Goal: Transaction & Acquisition: Purchase product/service

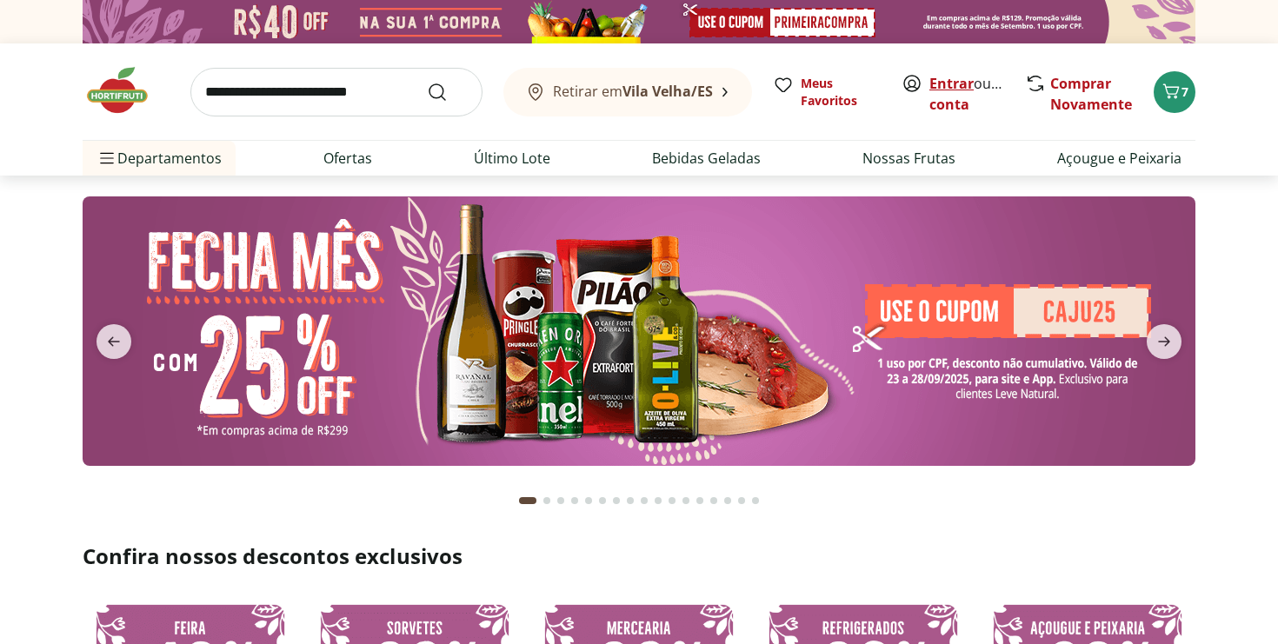
click at [967, 78] on link "Entrar" at bounding box center [951, 83] width 44 height 19
click at [650, 296] on img at bounding box center [639, 330] width 1113 height 269
click at [690, 361] on img at bounding box center [639, 330] width 1113 height 269
click at [755, 381] on img at bounding box center [639, 330] width 1113 height 269
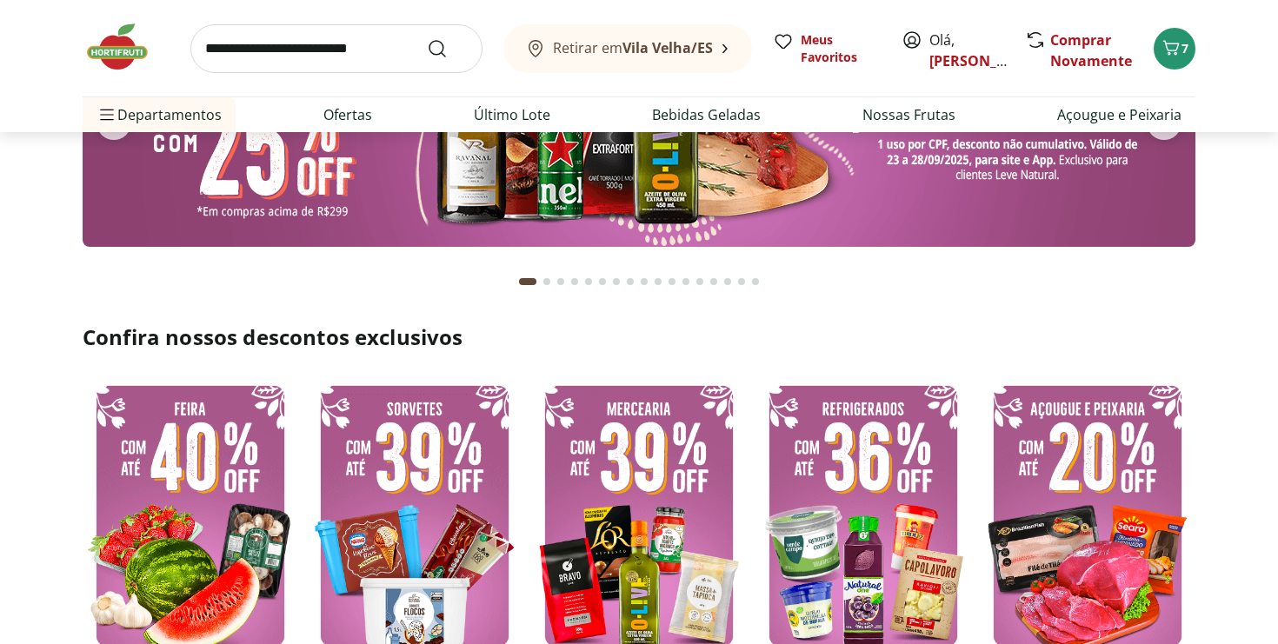
scroll to position [295, 0]
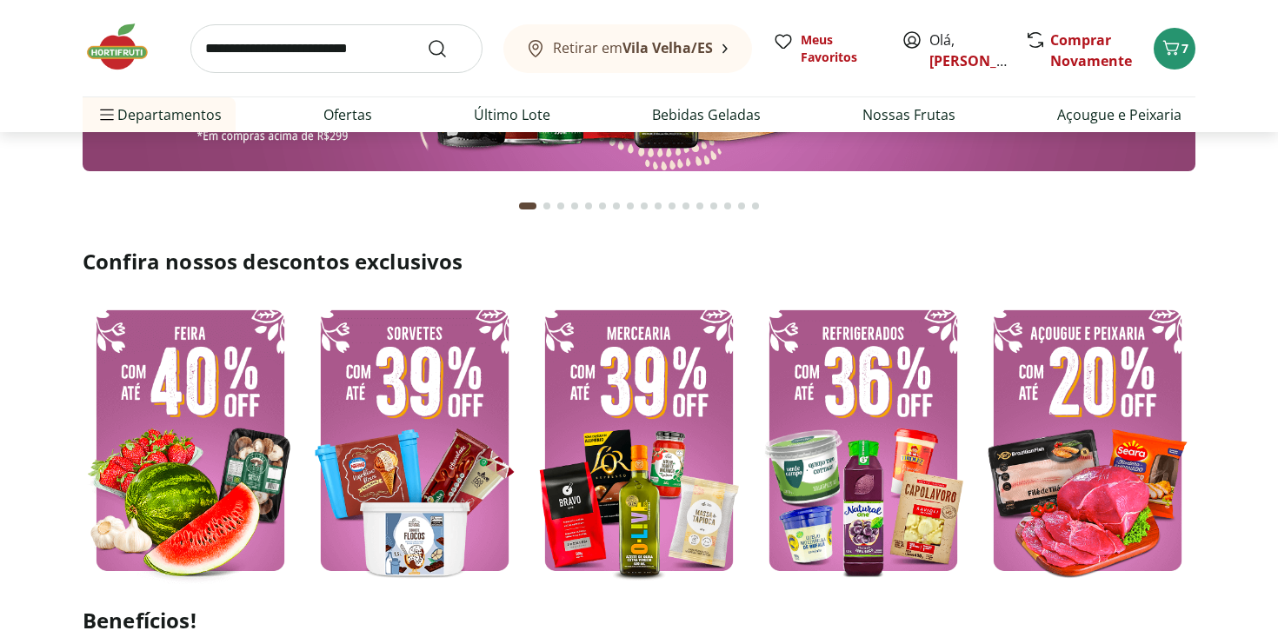
click at [638, 387] on img at bounding box center [639, 440] width 216 height 288
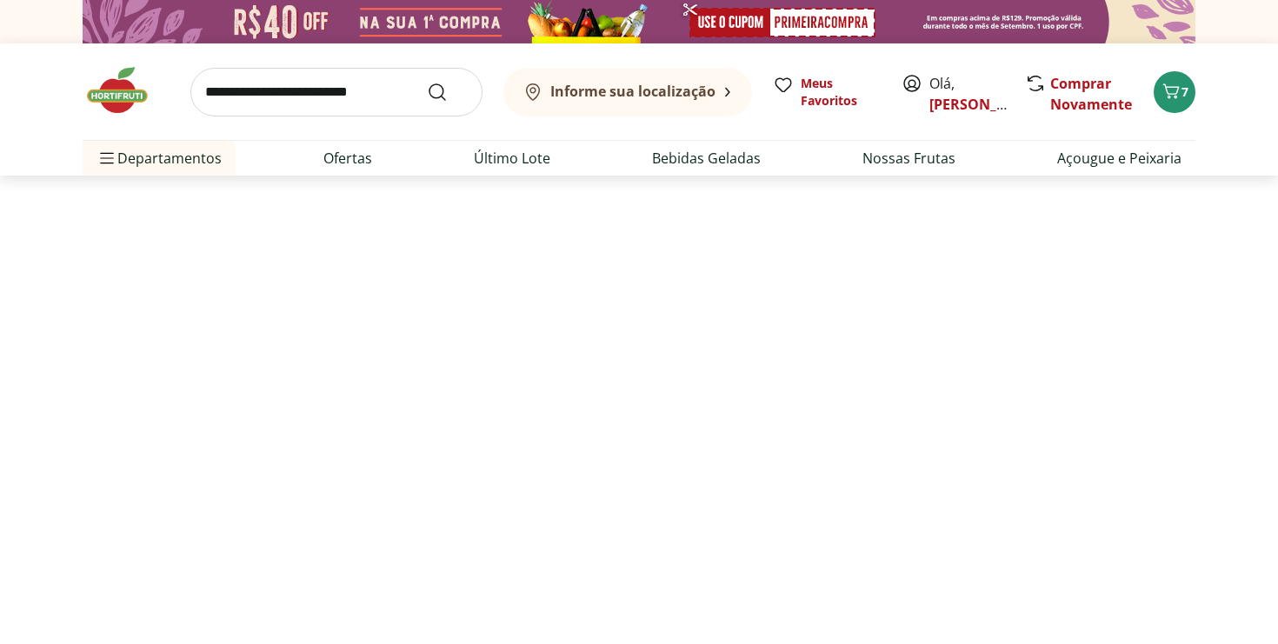
select select "**********"
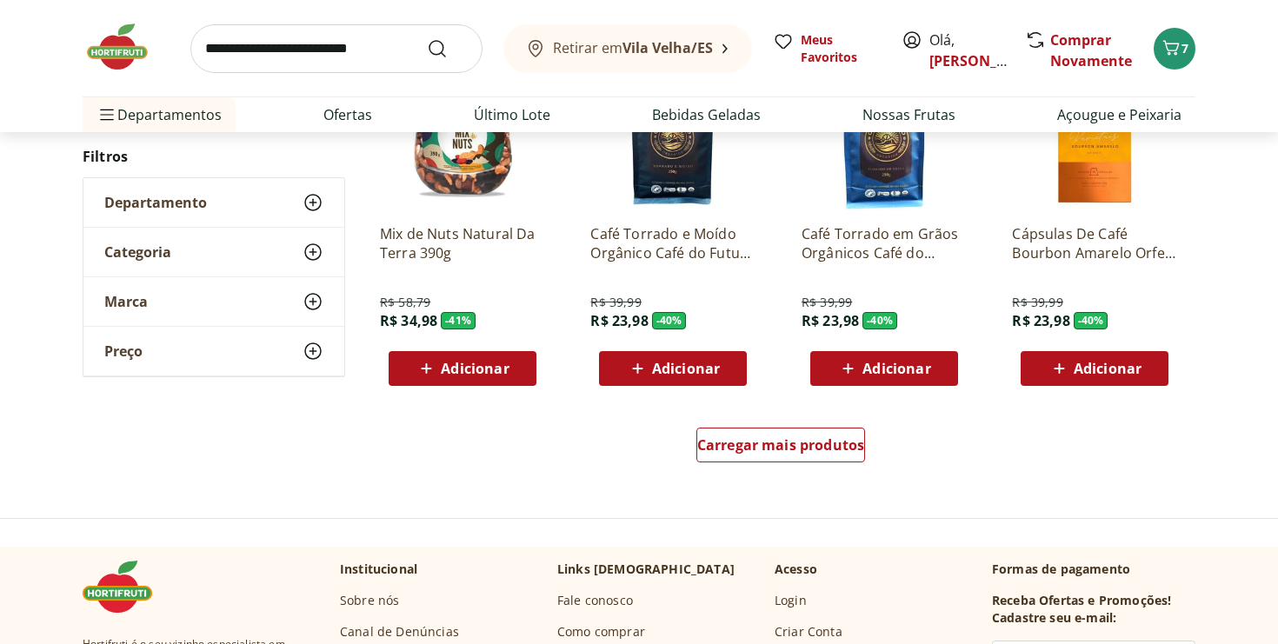
scroll to position [1225, 0]
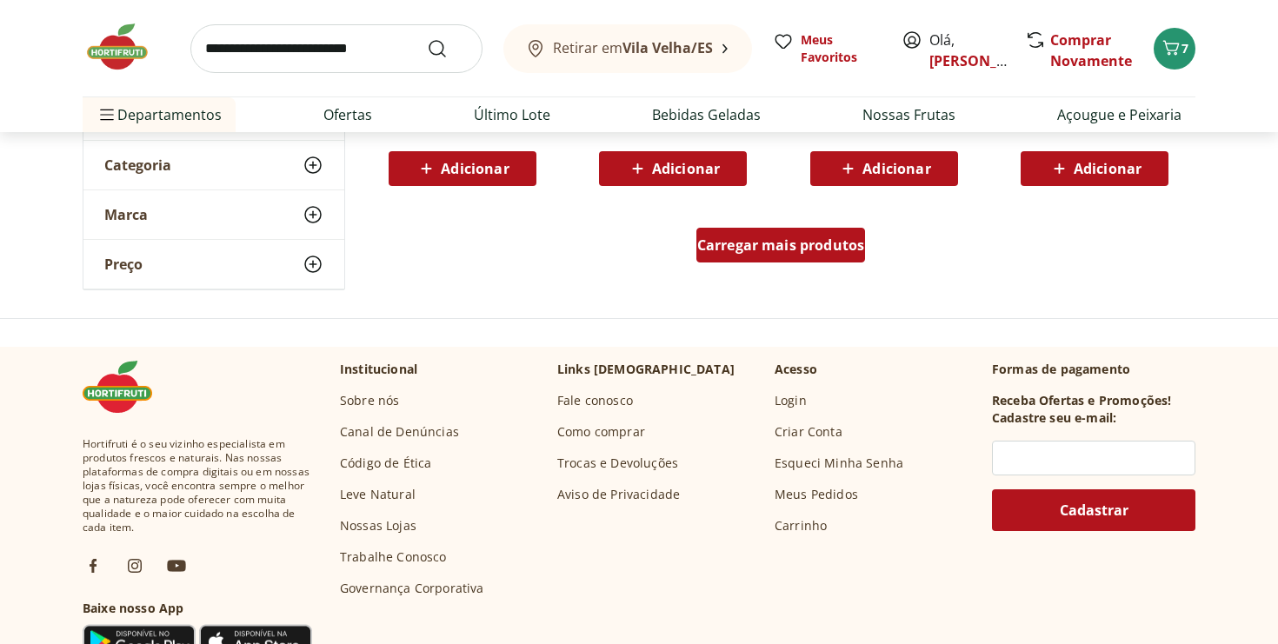
click at [731, 260] on div "Carregar mais produtos" at bounding box center [781, 245] width 170 height 35
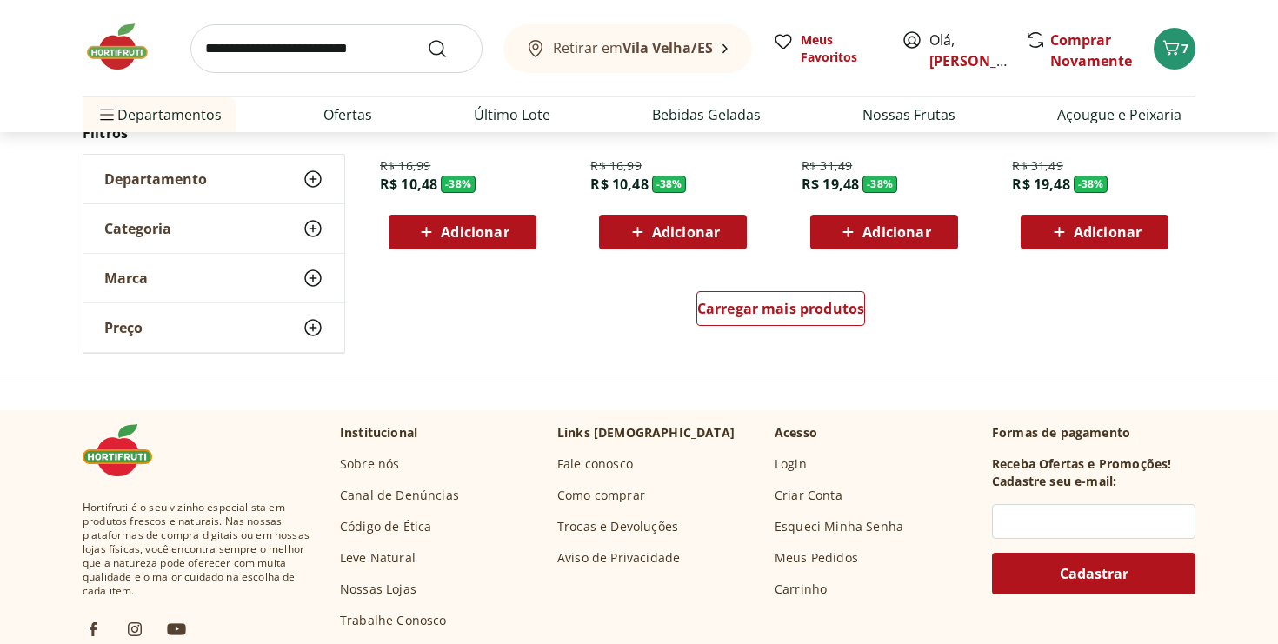
scroll to position [2342, 0]
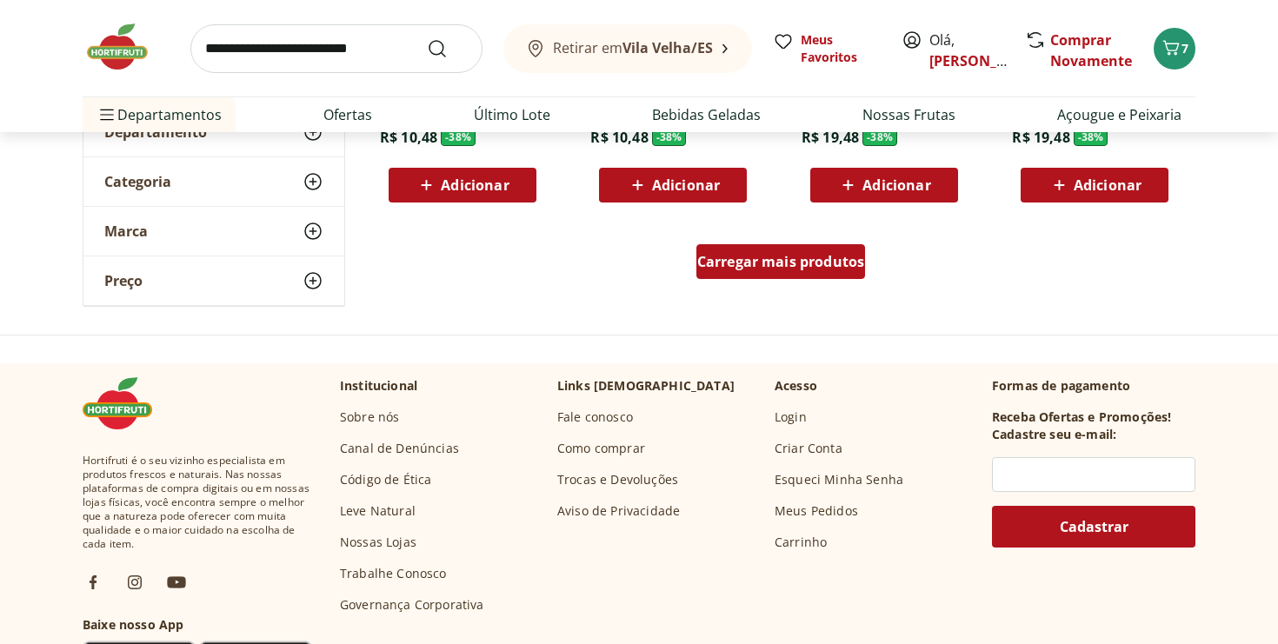
click at [768, 274] on div "Carregar mais produtos" at bounding box center [781, 261] width 170 height 35
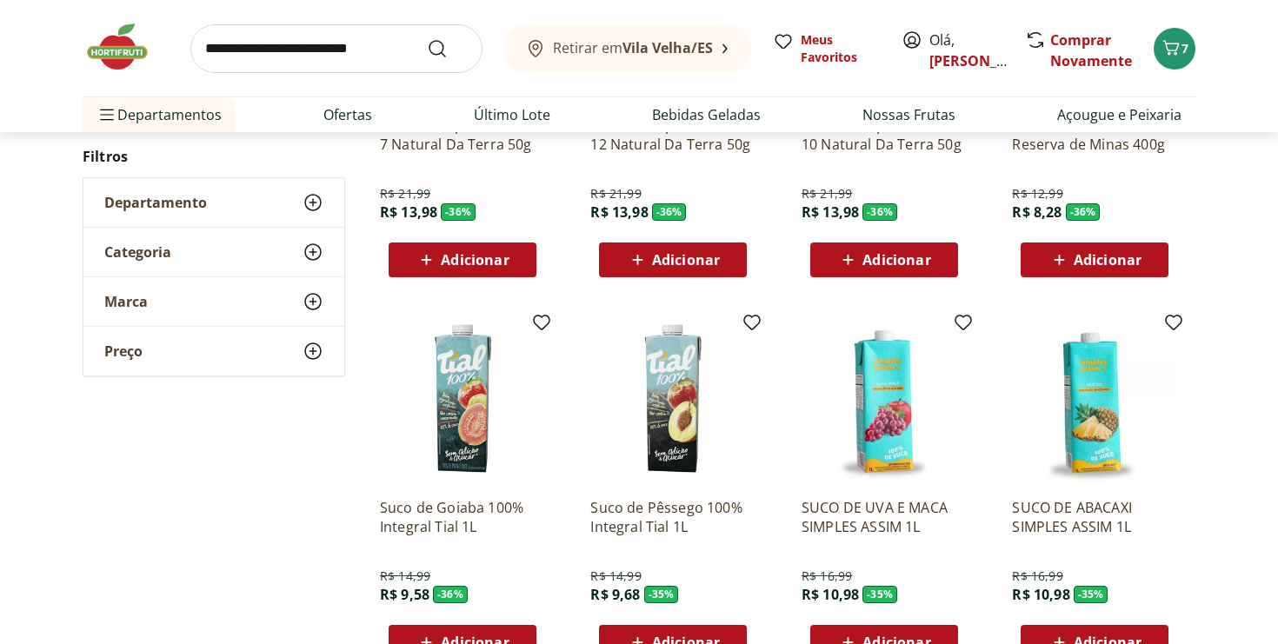
scroll to position [3272, 0]
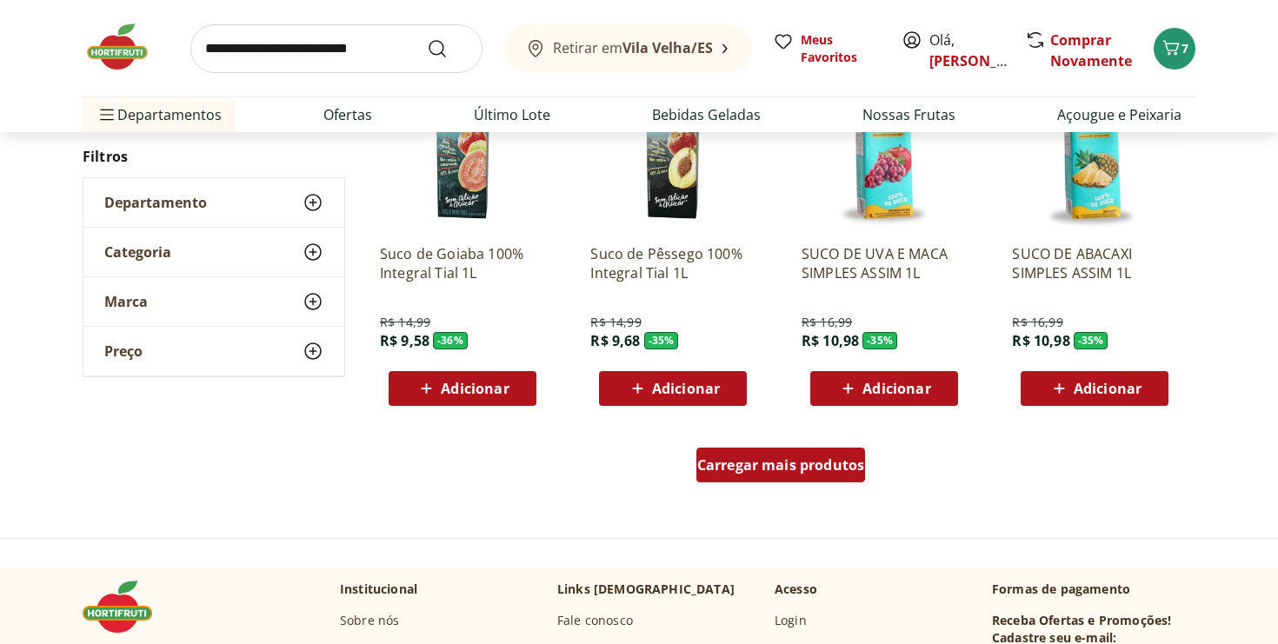
click at [749, 469] on span "Carregar mais produtos" at bounding box center [781, 465] width 168 height 14
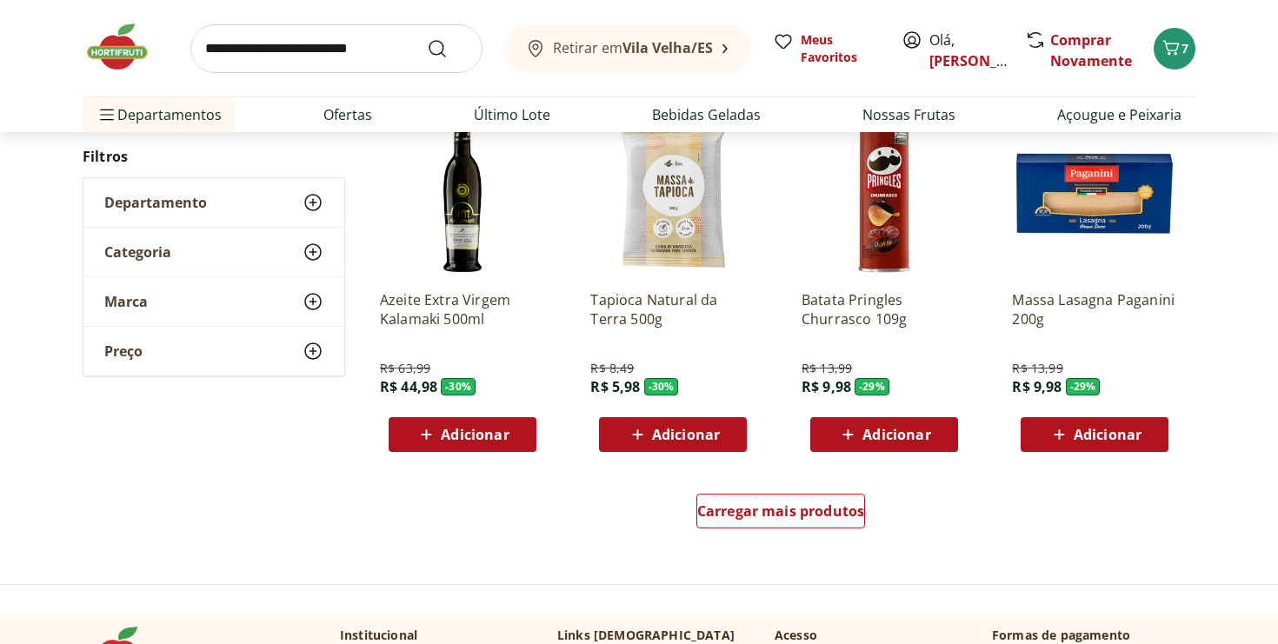
scroll to position [4439, 0]
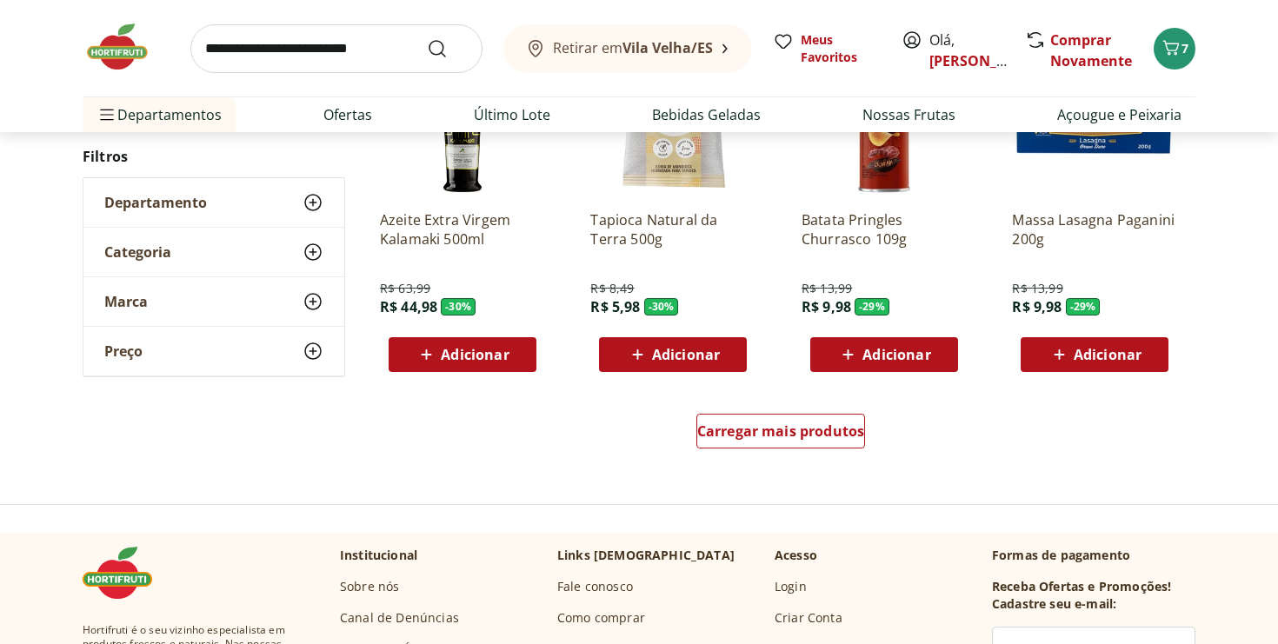
click at [756, 409] on div "Carregar mais produtos" at bounding box center [780, 434] width 843 height 83
click at [755, 416] on div "Carregar mais produtos" at bounding box center [781, 431] width 170 height 35
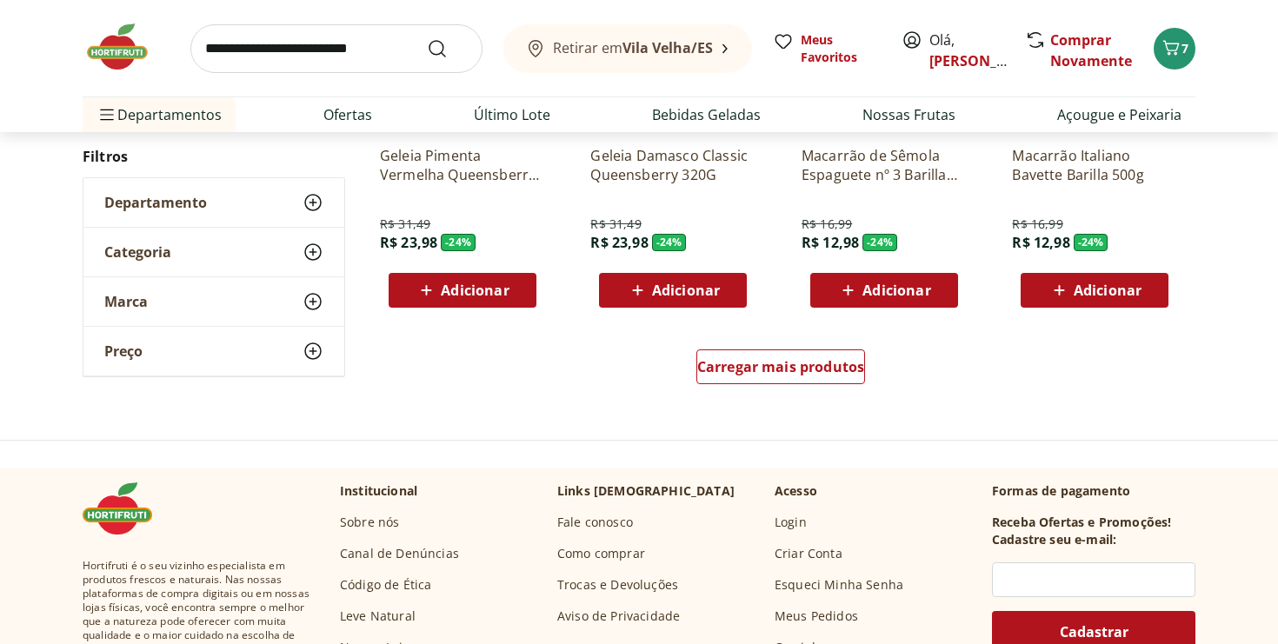
scroll to position [5671, 0]
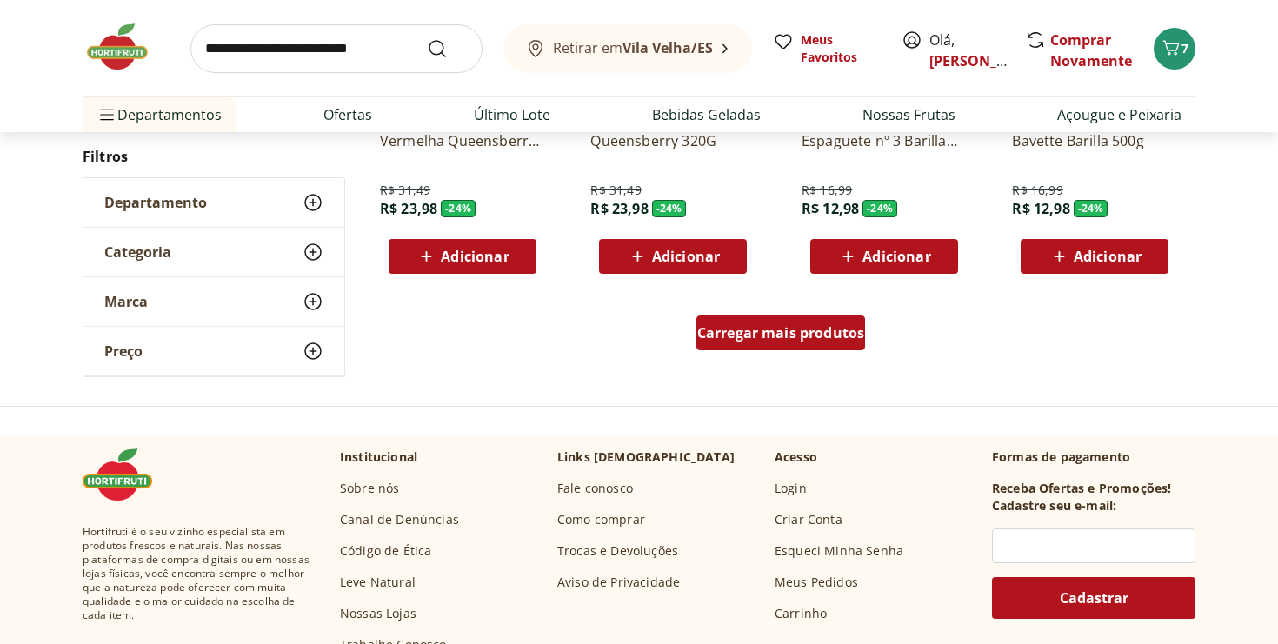
click at [774, 342] on div "Carregar mais produtos" at bounding box center [781, 333] width 170 height 35
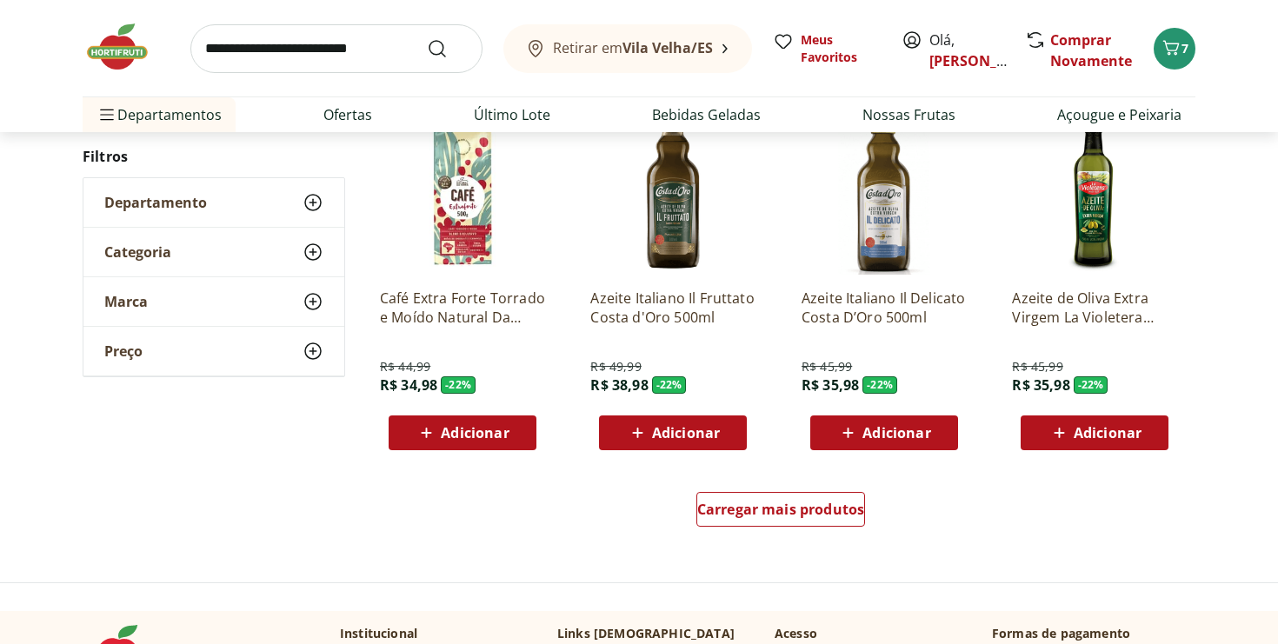
scroll to position [6752, 0]
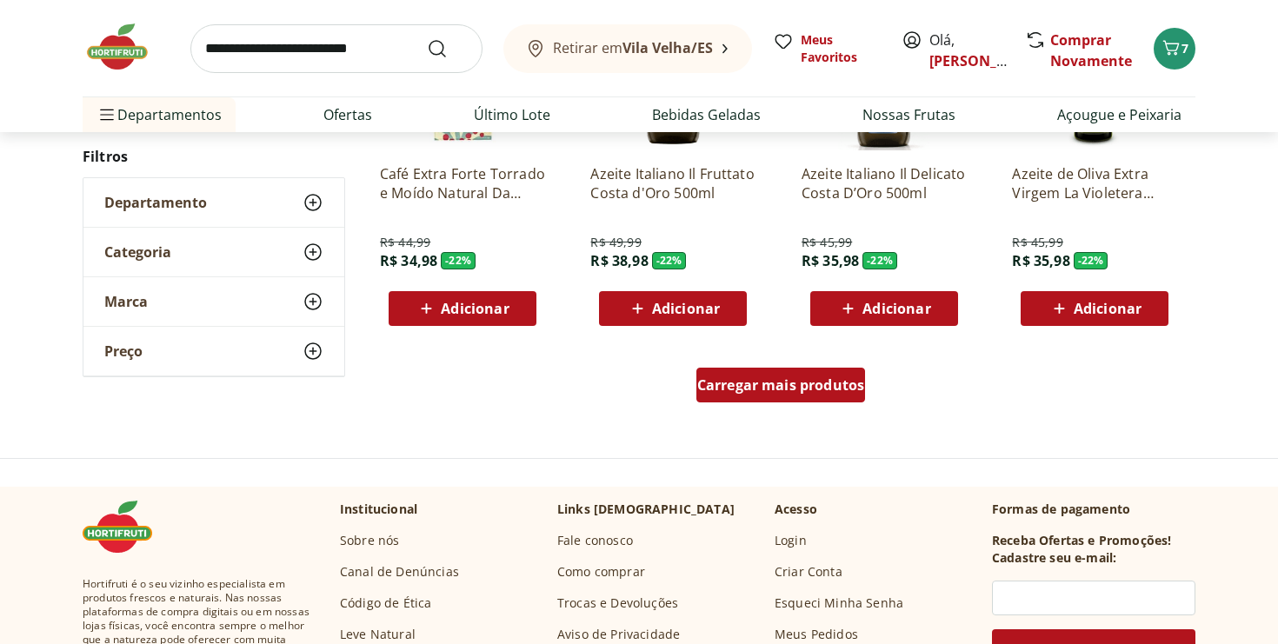
click at [760, 378] on span "Carregar mais produtos" at bounding box center [781, 385] width 168 height 14
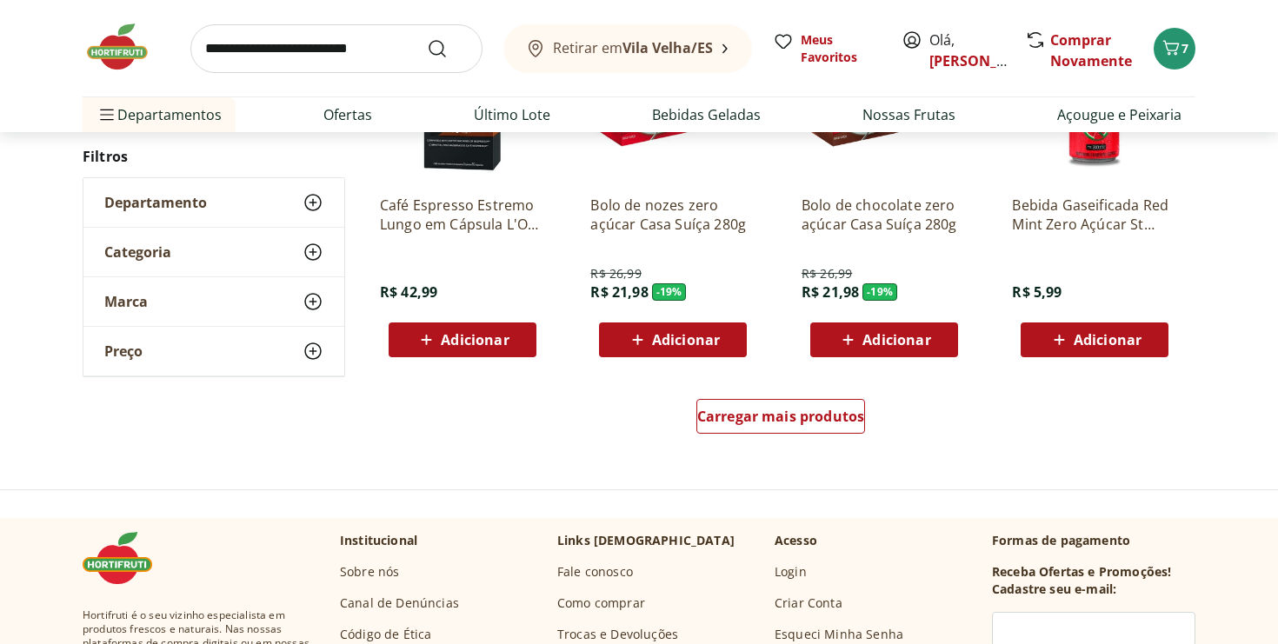
scroll to position [7995, 0]
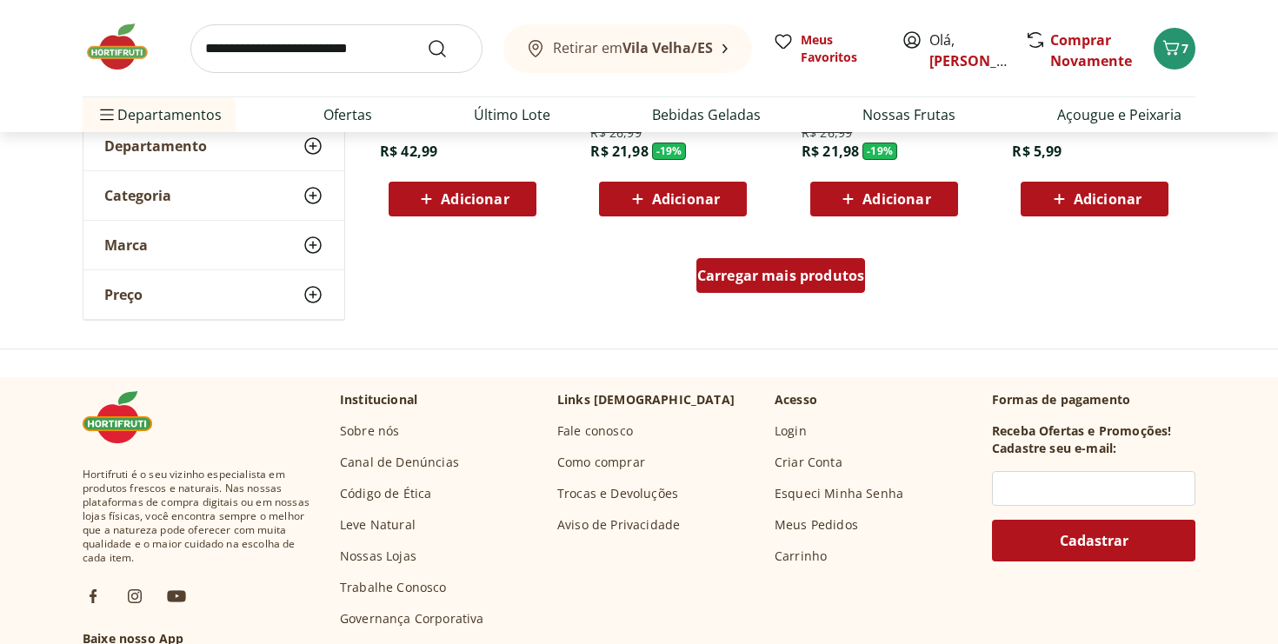
click at [765, 288] on div "Carregar mais produtos" at bounding box center [781, 275] width 170 height 35
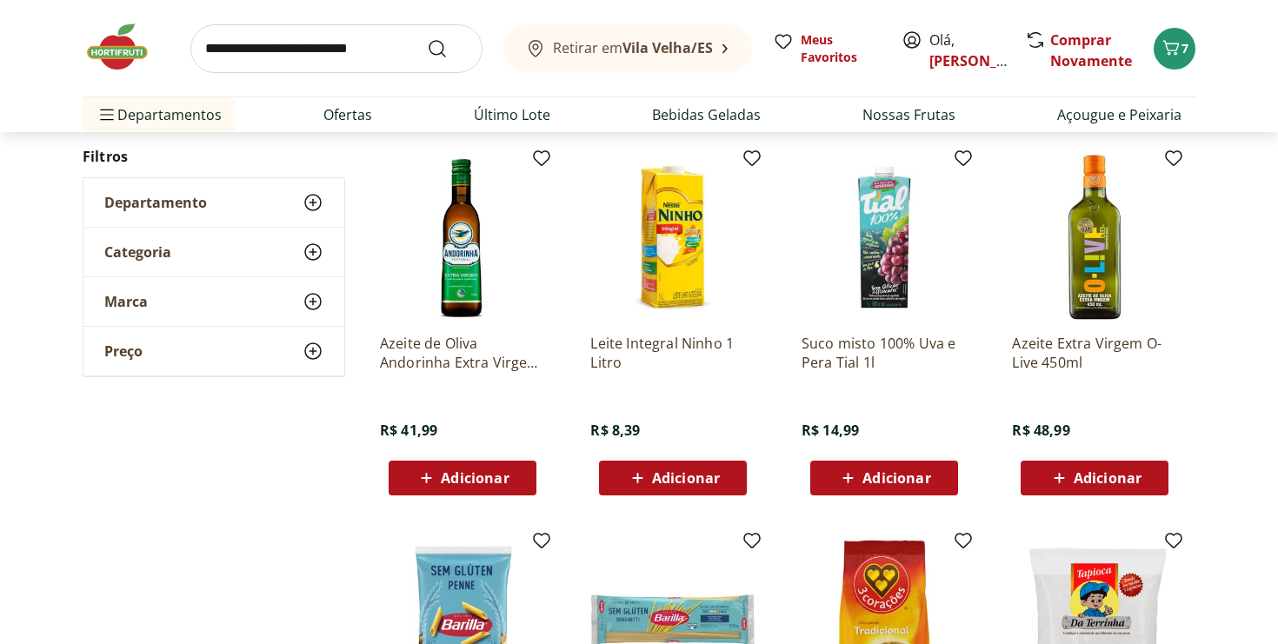
scroll to position [8493, 0]
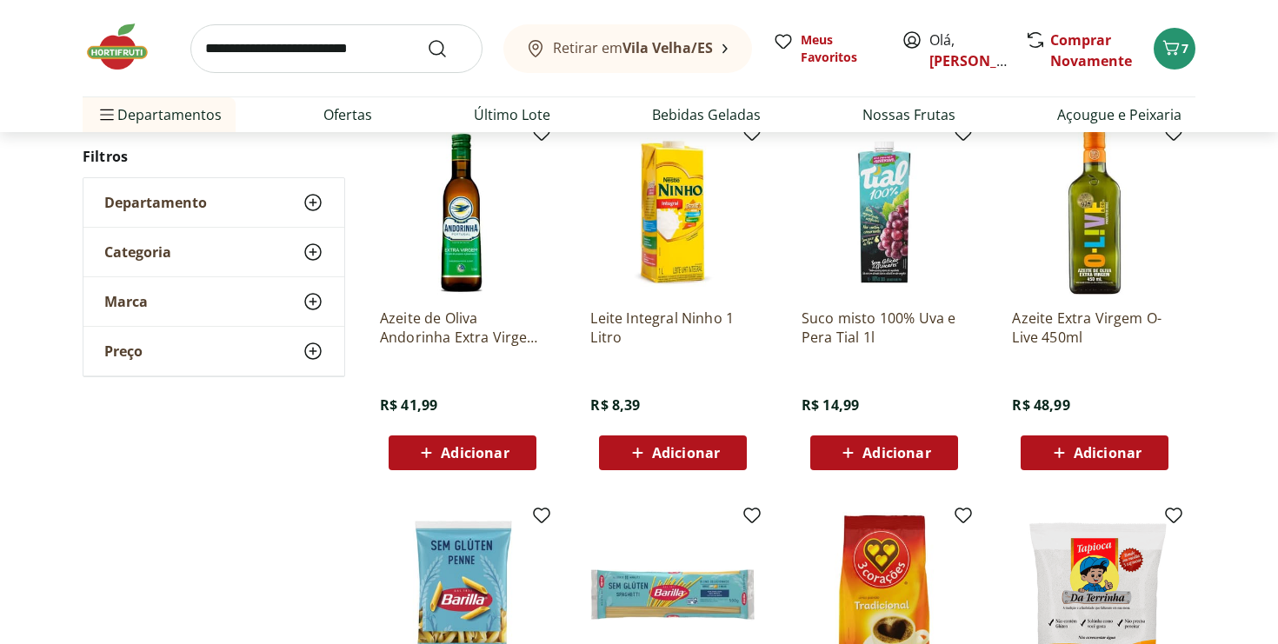
click at [1083, 459] on span "Adicionar" at bounding box center [1108, 453] width 68 height 14
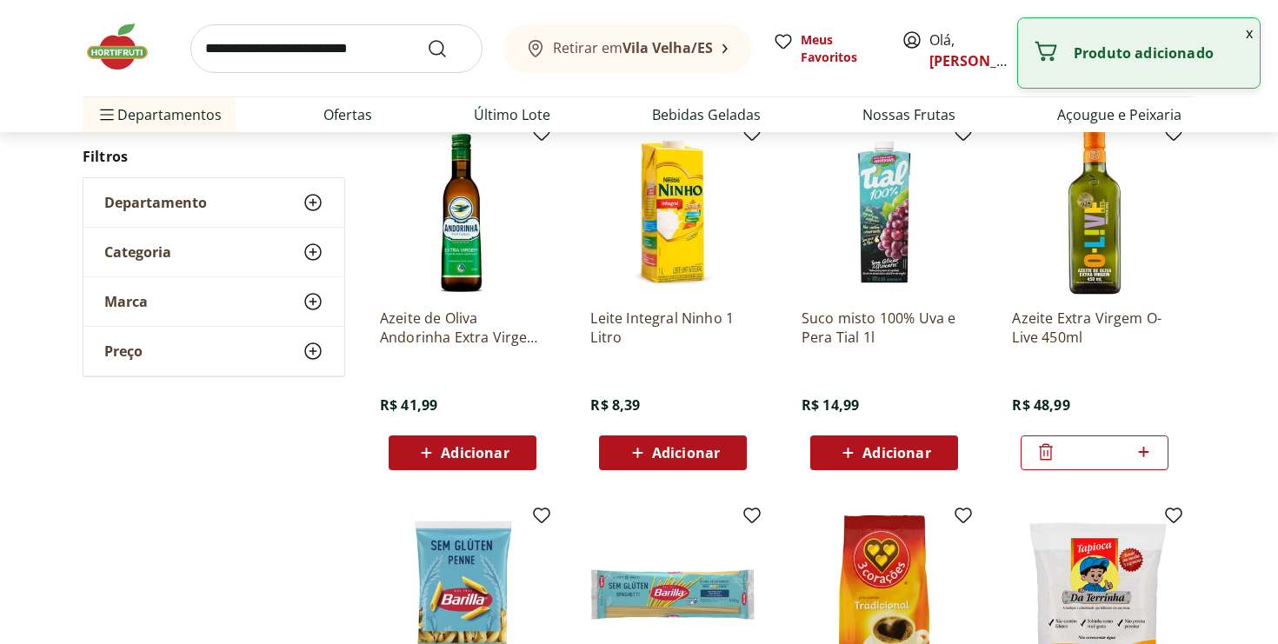
click at [1250, 35] on button "x" at bounding box center [1249, 33] width 21 height 30
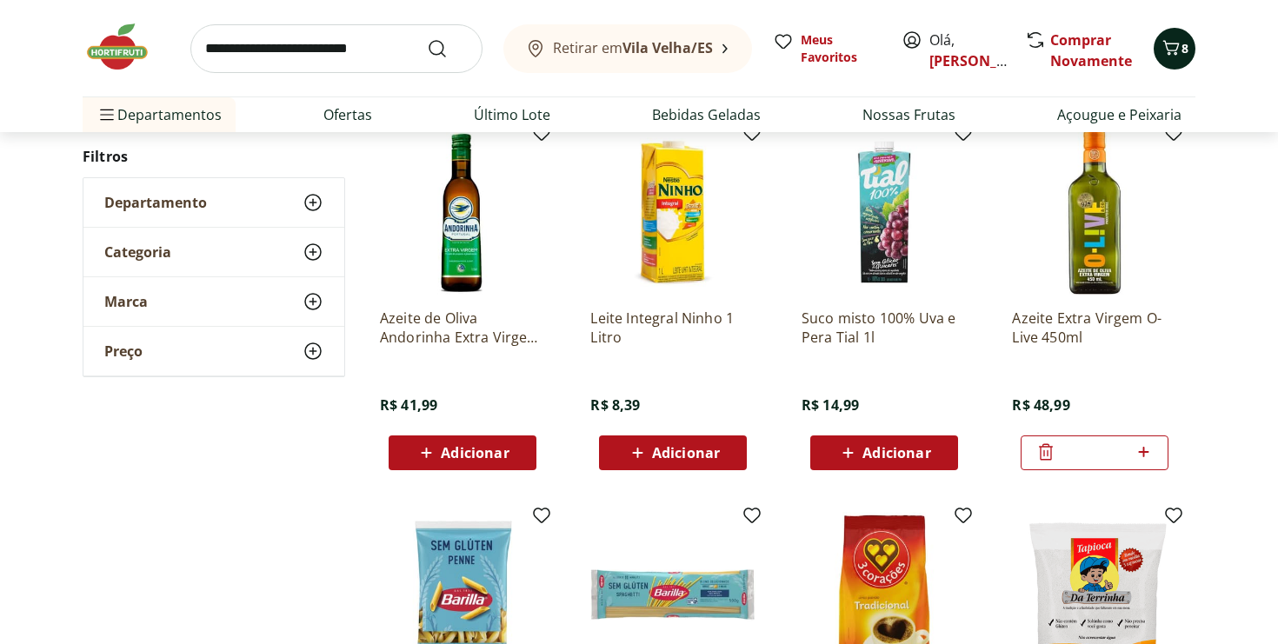
click at [1172, 50] on icon "Carrinho" at bounding box center [1171, 47] width 17 height 15
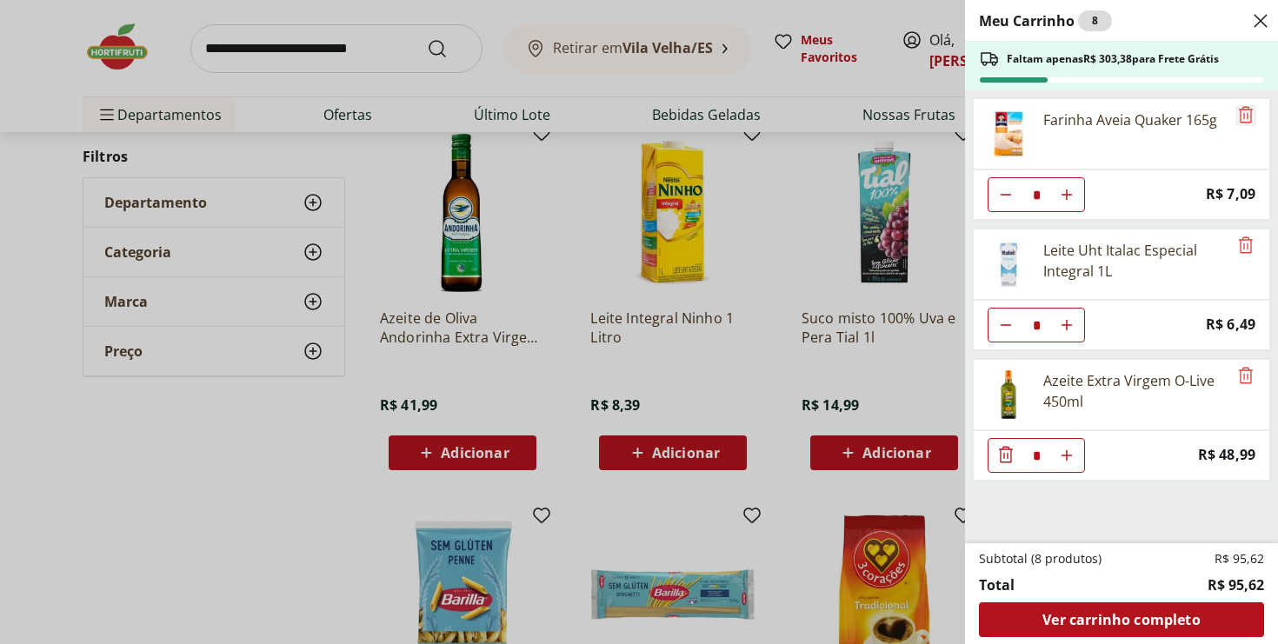
click at [1235, 114] on icon "Remove" at bounding box center [1245, 114] width 21 height 21
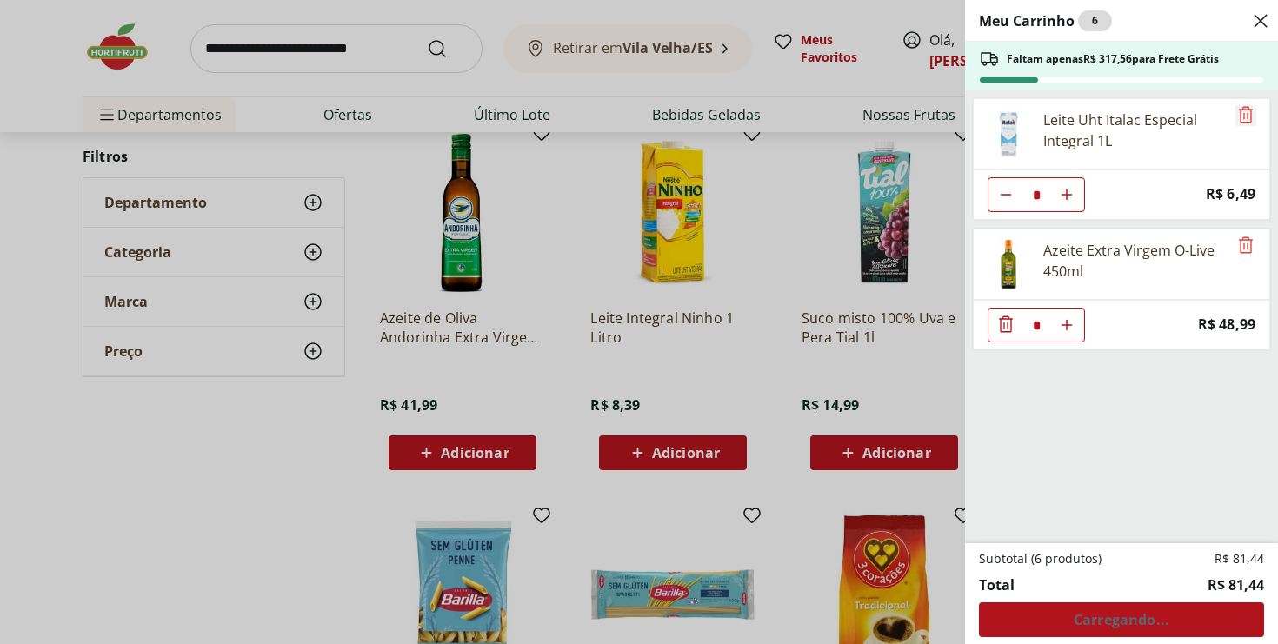
click at [1235, 114] on icon "Remove" at bounding box center [1245, 114] width 21 height 21
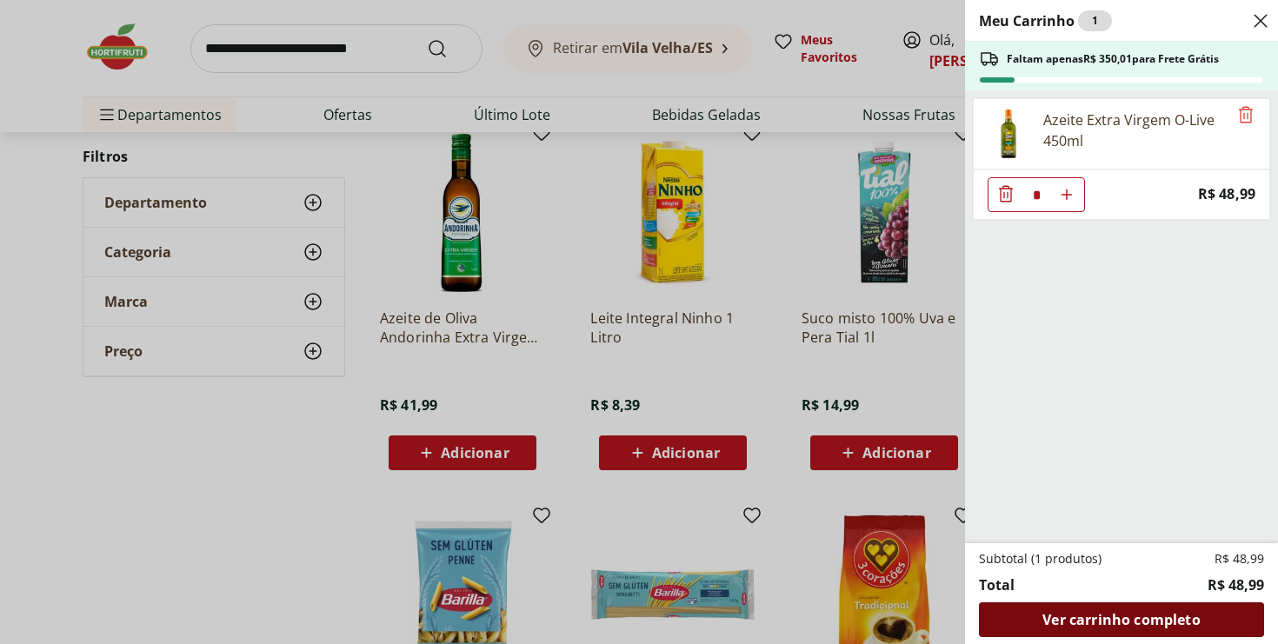
click at [1065, 614] on span "Ver carrinho completo" at bounding box center [1120, 620] width 157 height 14
